Goal: Information Seeking & Learning: Find specific fact

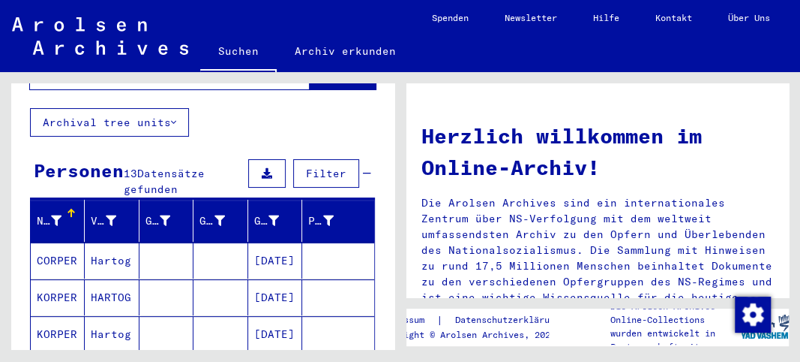
scroll to position [158, 0]
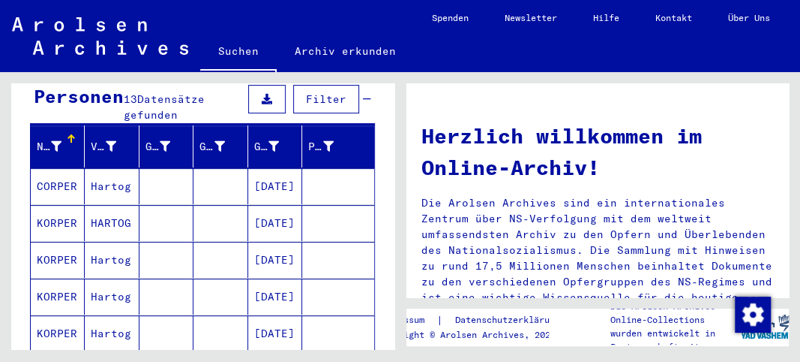
click at [263, 173] on mat-cell "[DATE]" at bounding box center [275, 186] width 54 height 36
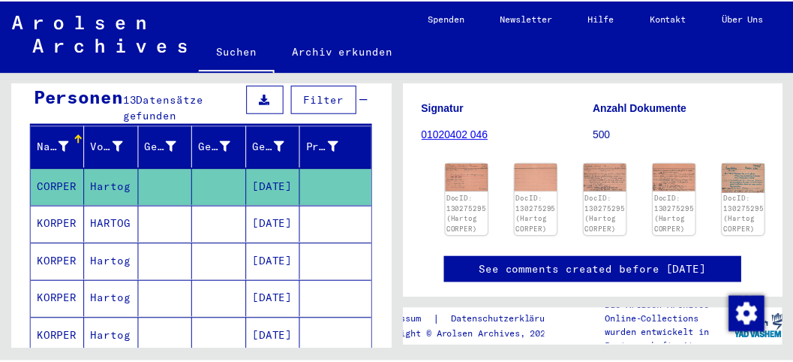
scroll to position [192, 0]
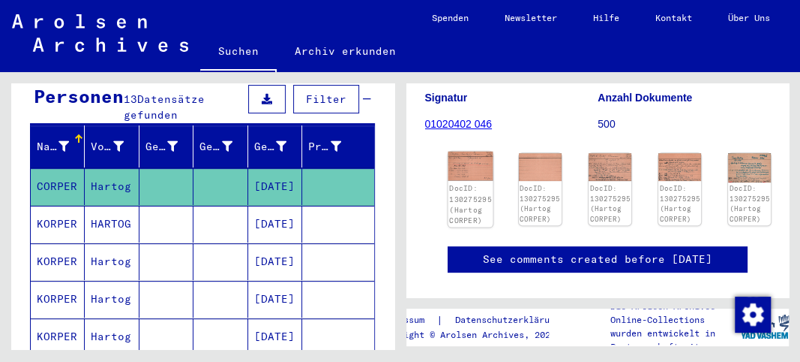
click at [467, 178] on img at bounding box center [470, 166] width 45 height 29
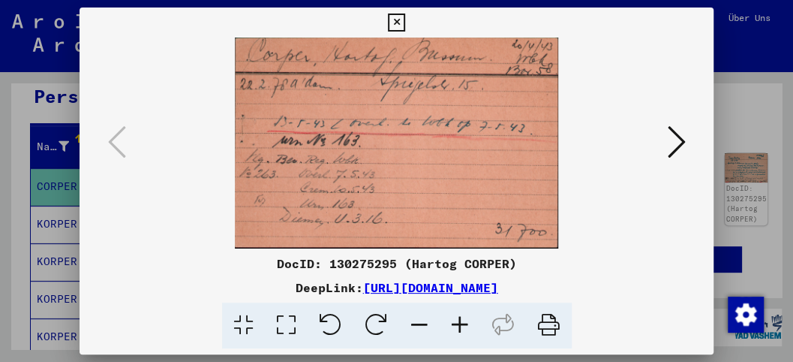
click at [467, 178] on img at bounding box center [397, 143] width 533 height 211
click at [681, 140] on icon at bounding box center [676, 142] width 18 height 36
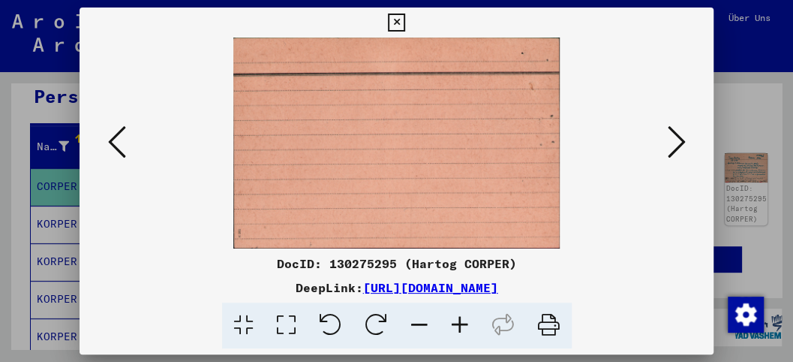
click at [681, 140] on icon at bounding box center [676, 142] width 18 height 36
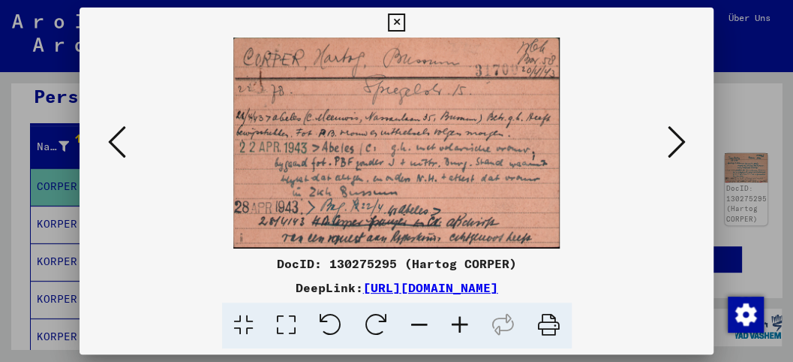
click at [682, 141] on icon at bounding box center [676, 142] width 18 height 36
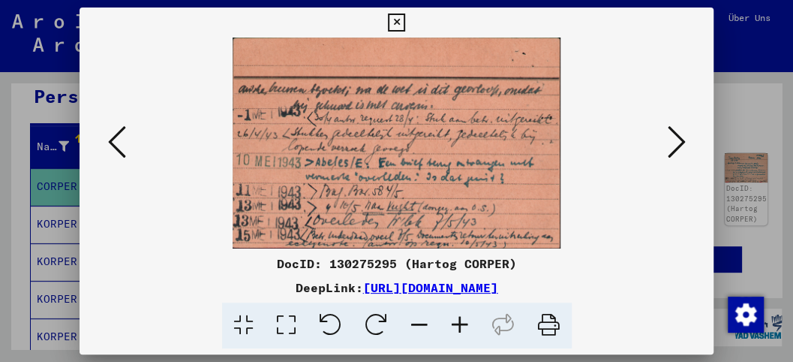
click at [678, 140] on icon at bounding box center [676, 142] width 18 height 36
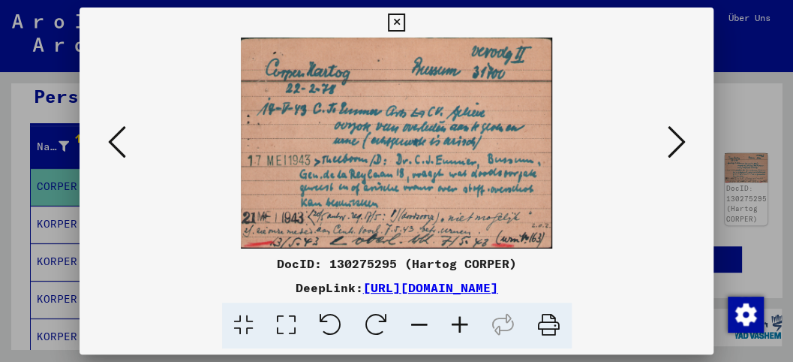
click at [679, 138] on icon at bounding box center [676, 142] width 18 height 36
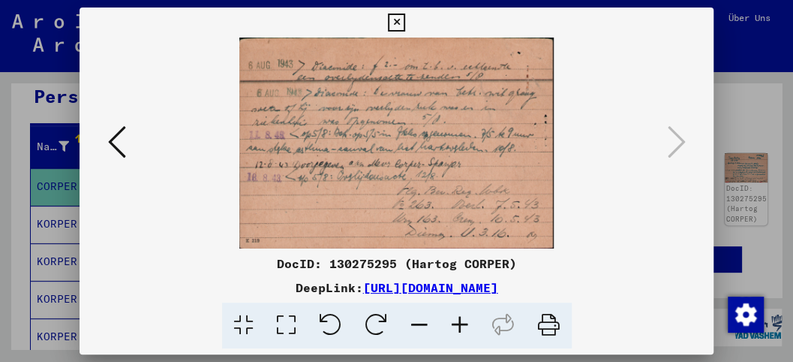
click at [111, 141] on icon at bounding box center [117, 142] width 18 height 36
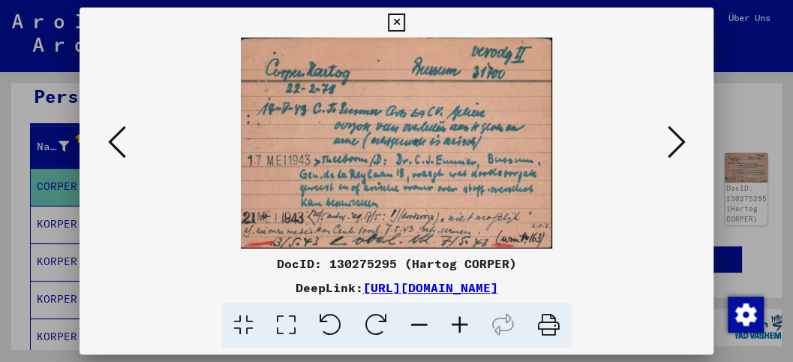
click at [111, 141] on icon at bounding box center [117, 142] width 18 height 36
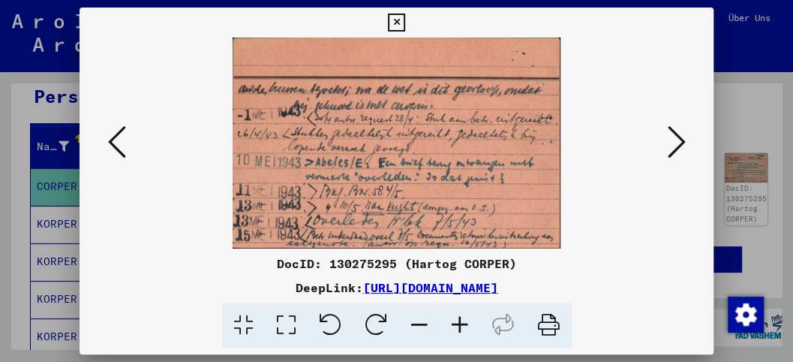
click at [111, 141] on icon at bounding box center [117, 142] width 18 height 36
